Goal: Find specific page/section: Find specific page/section

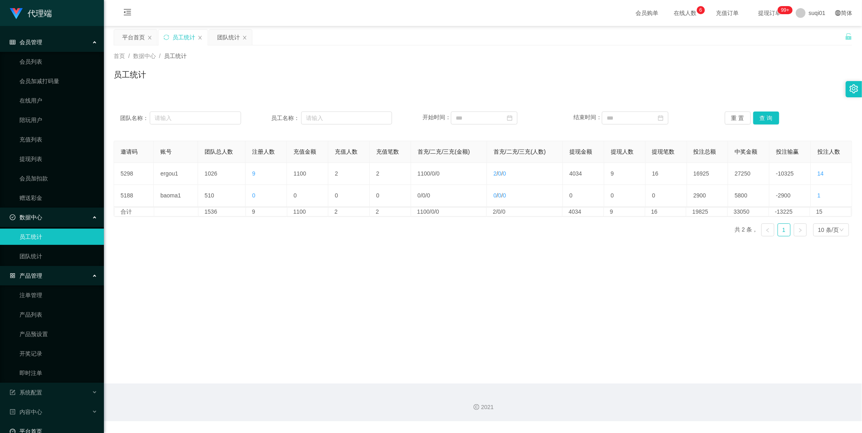
scroll to position [14, 0]
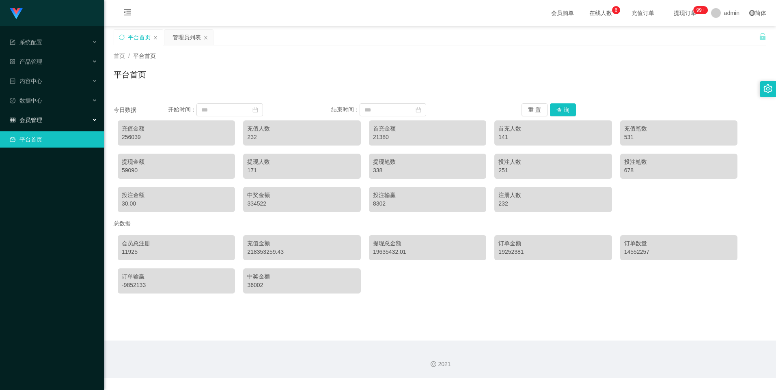
drag, startPoint x: 65, startPoint y: 121, endPoint x: 57, endPoint y: 123, distance: 7.4
click at [64, 121] on div "会员管理" at bounding box center [52, 120] width 104 height 16
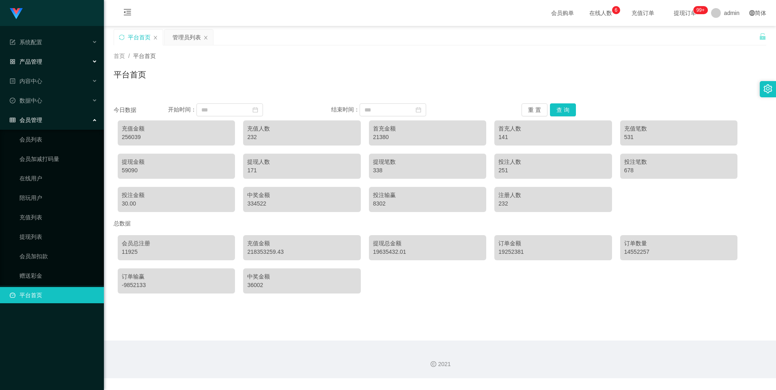
click at [43, 64] on div "产品管理" at bounding box center [52, 62] width 104 height 16
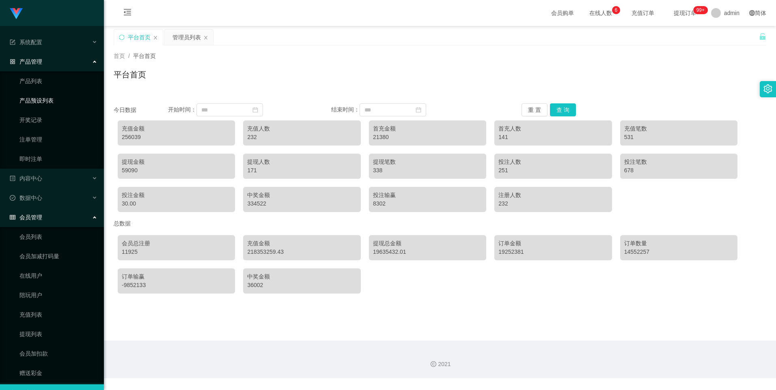
click at [41, 96] on link "产品预设列表" at bounding box center [58, 101] width 78 height 16
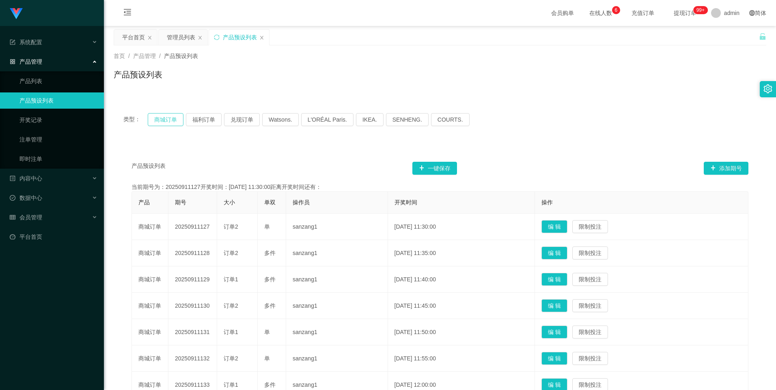
click at [164, 116] on button "商城订单" at bounding box center [166, 119] width 36 height 13
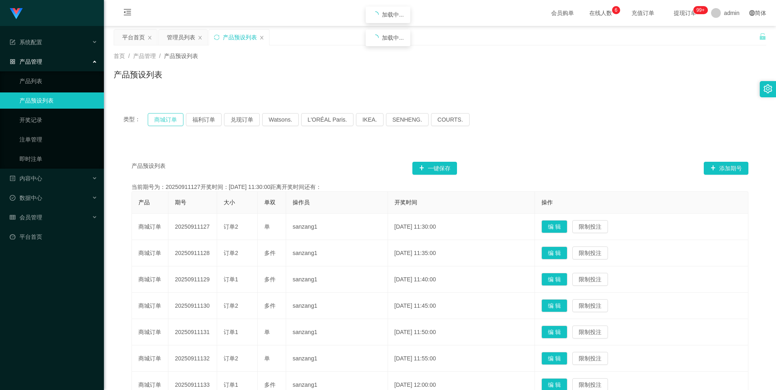
click at [164, 116] on button "商城订单" at bounding box center [166, 119] width 36 height 13
